Goal: Browse casually

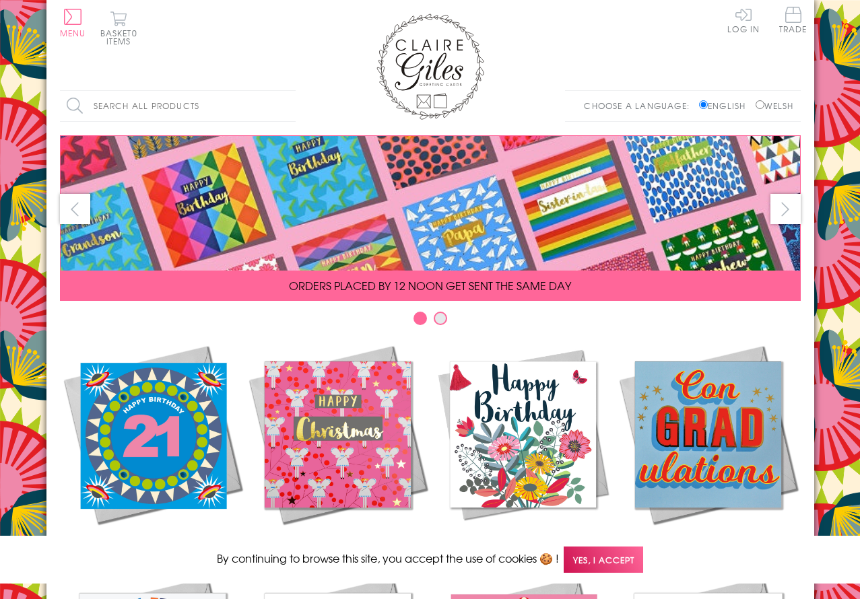
scroll to position [550, 0]
